Goal: Information Seeking & Learning: Learn about a topic

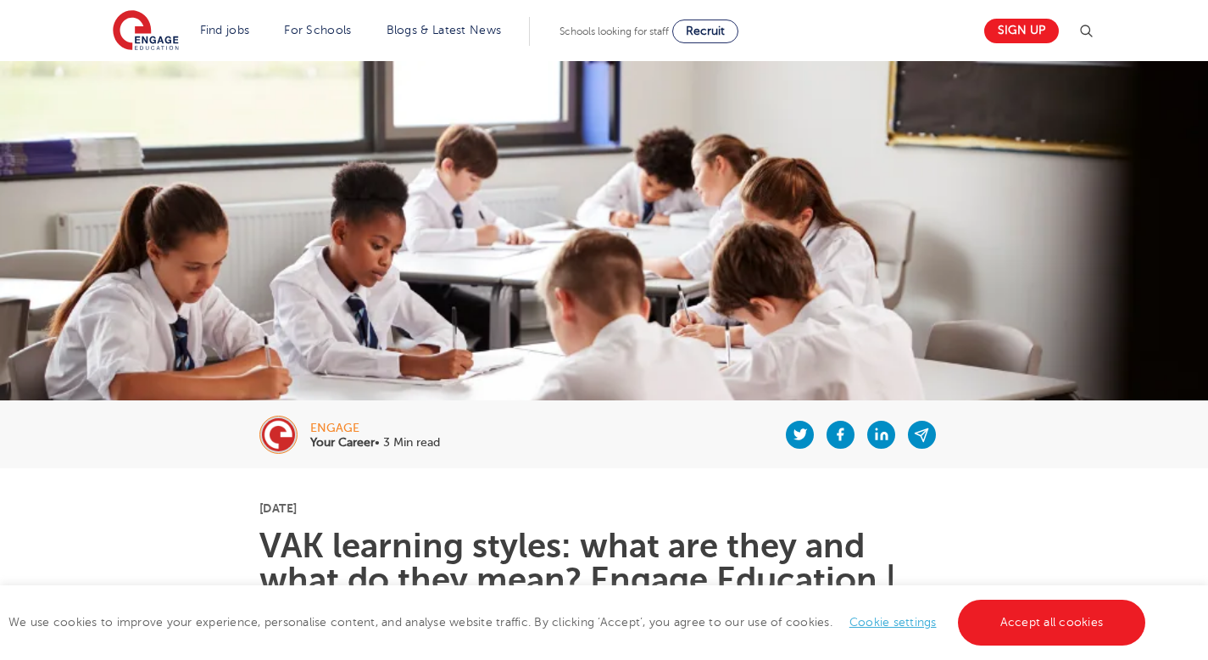
scroll to position [306, 0]
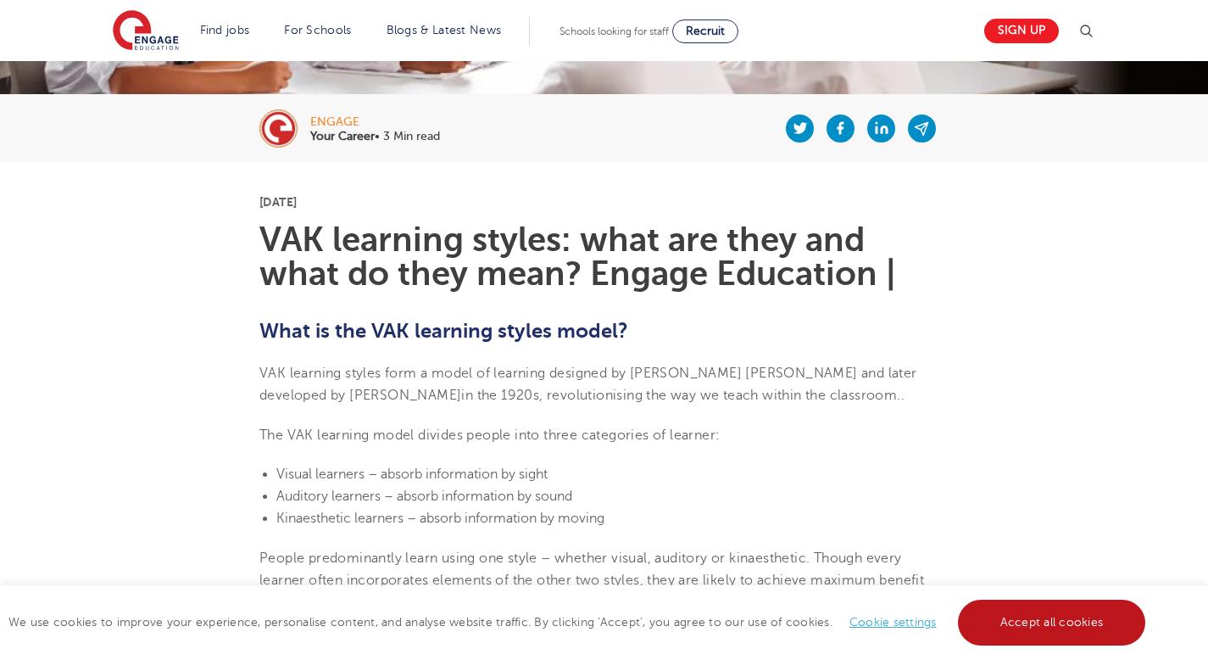
click at [1055, 630] on link "Accept all cookies" at bounding box center [1052, 622] width 188 height 46
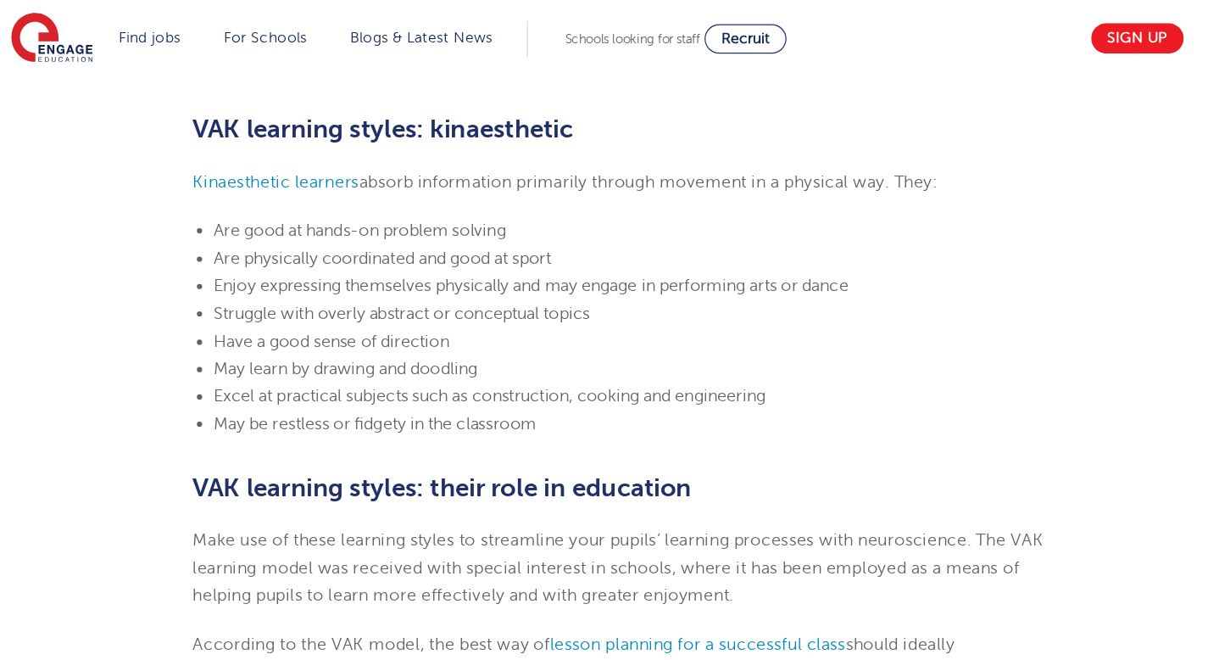
scroll to position [1736, 0]
